Goal: Task Accomplishment & Management: Manage account settings

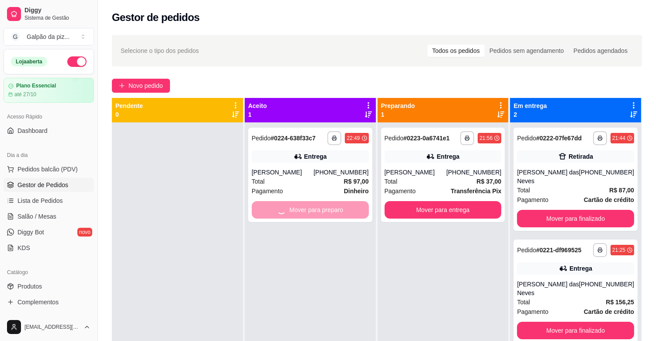
scroll to position [48, 0]
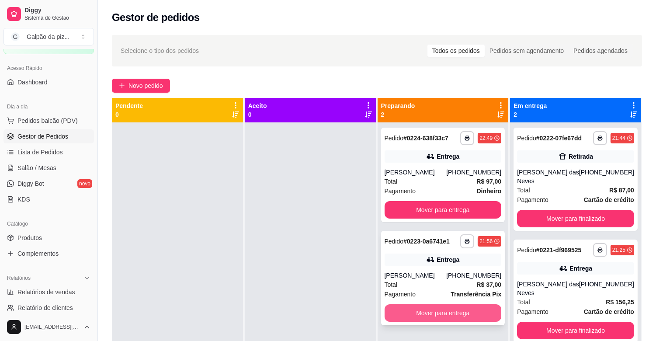
click at [421, 316] on button "Mover para entrega" at bounding box center [442, 312] width 117 height 17
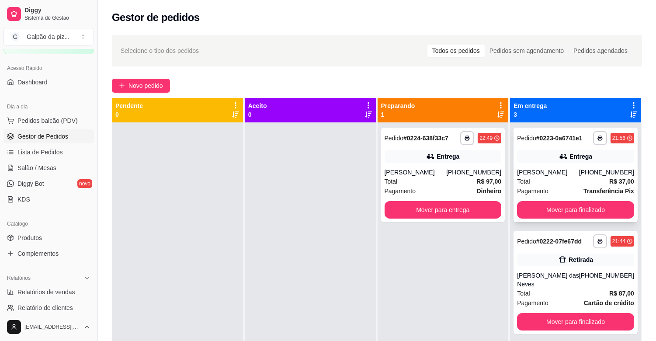
click at [571, 180] on div "Total R$ 37,00" at bounding box center [575, 182] width 117 height 10
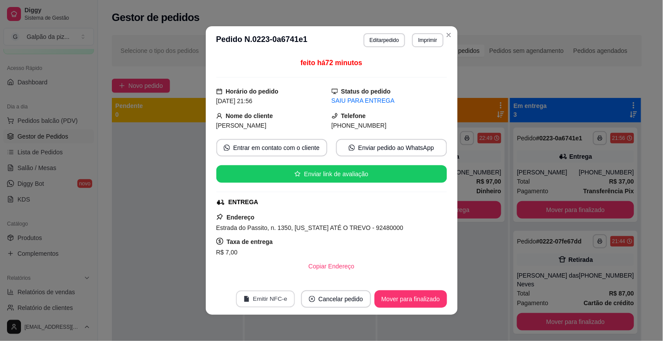
click at [272, 298] on button "Emitir NFC-e" at bounding box center [265, 299] width 59 height 17
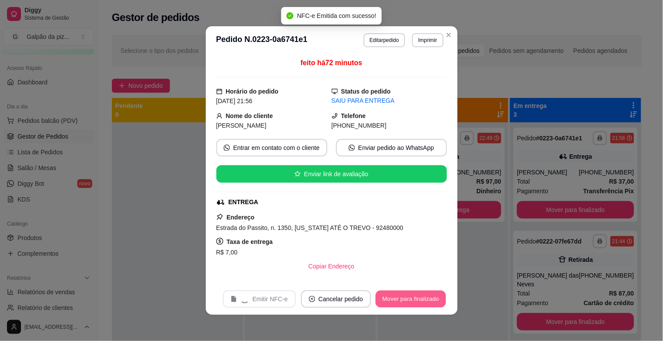
click at [405, 299] on button "Mover para finalizado" at bounding box center [410, 299] width 70 height 17
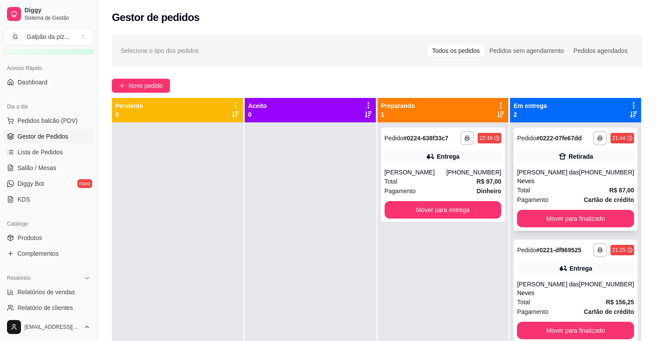
click at [537, 169] on div "[PERSON_NAME] das Neves" at bounding box center [548, 176] width 62 height 17
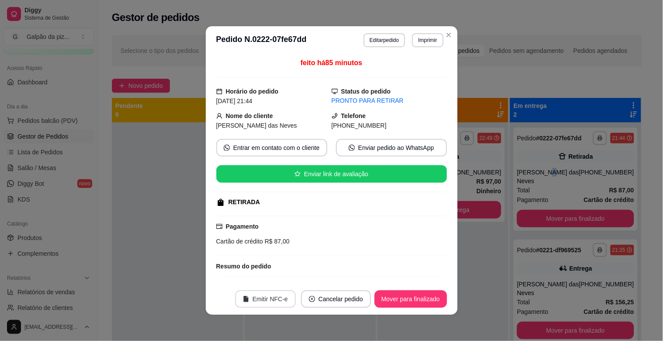
click at [253, 298] on button "Emitir NFC-e" at bounding box center [265, 298] width 61 height 17
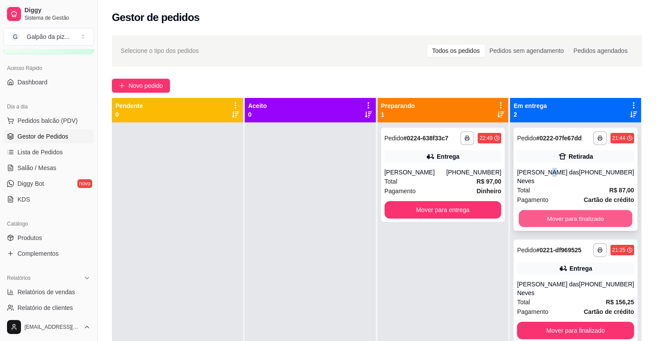
click at [532, 210] on button "Mover para finalizado" at bounding box center [576, 218] width 114 height 17
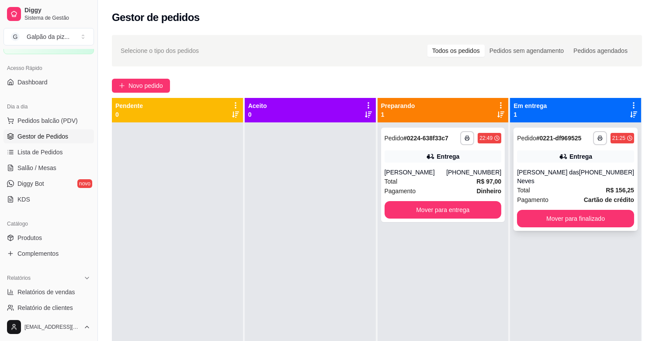
click at [536, 172] on div "[PERSON_NAME] das Neves" at bounding box center [548, 176] width 62 height 17
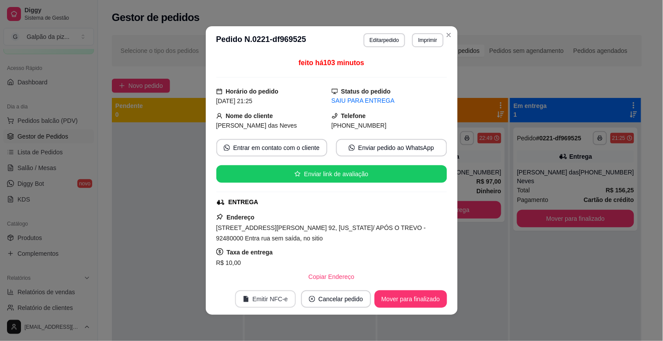
click at [257, 303] on button "Emitir NFC-e" at bounding box center [265, 298] width 61 height 17
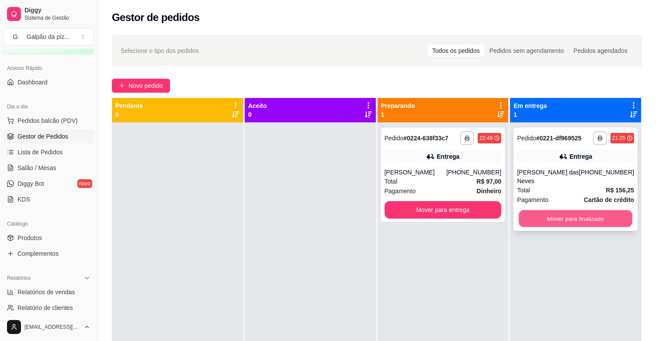
click at [569, 213] on button "Mover para finalizado" at bounding box center [576, 218] width 114 height 17
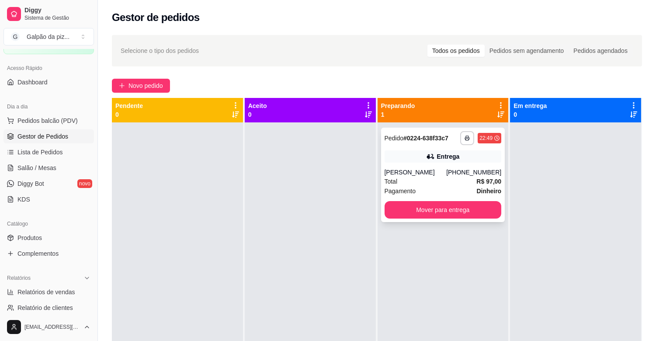
click at [430, 179] on div "Total R$ 97,00" at bounding box center [442, 182] width 117 height 10
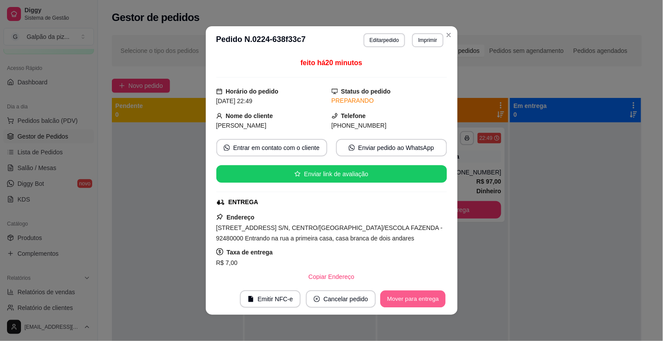
click at [415, 296] on button "Mover para entrega" at bounding box center [414, 299] width 66 height 17
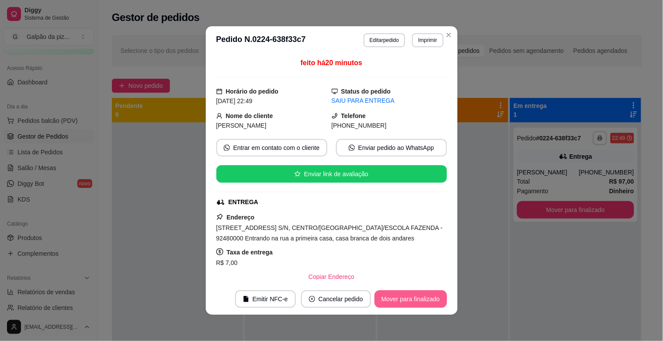
click at [414, 296] on button "Mover para finalizado" at bounding box center [410, 298] width 73 height 17
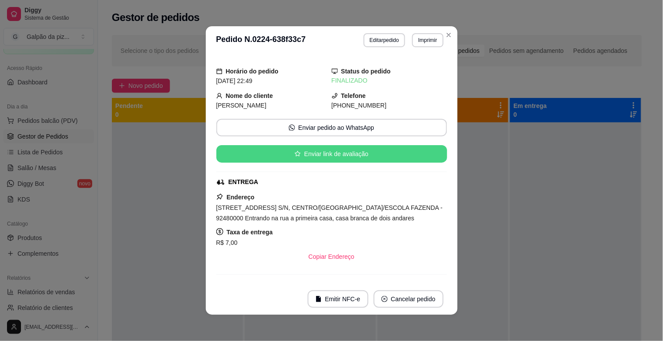
click at [315, 151] on button "Enviar link de avaliação" at bounding box center [331, 153] width 231 height 17
